Goal: Information Seeking & Learning: Learn about a topic

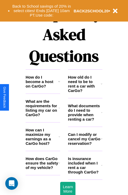
scroll to position [638, 0]
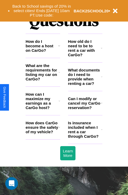
click at [43, 53] on h3 "How do I become a host on CarGo?" at bounding box center [42, 45] width 32 height 13
click at [85, 85] on h3 "What documents do I need to provide when renting a car?" at bounding box center [84, 77] width 33 height 18
click at [43, 110] on h3 "How can I maximize my earnings as a CarGo host?" at bounding box center [42, 101] width 33 height 18
click at [43, 81] on h3 "What are the requirements for listing my car on CarGo?" at bounding box center [42, 72] width 33 height 18
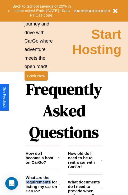
scroll to position [526, 0]
